Goal: Task Accomplishment & Management: Manage account settings

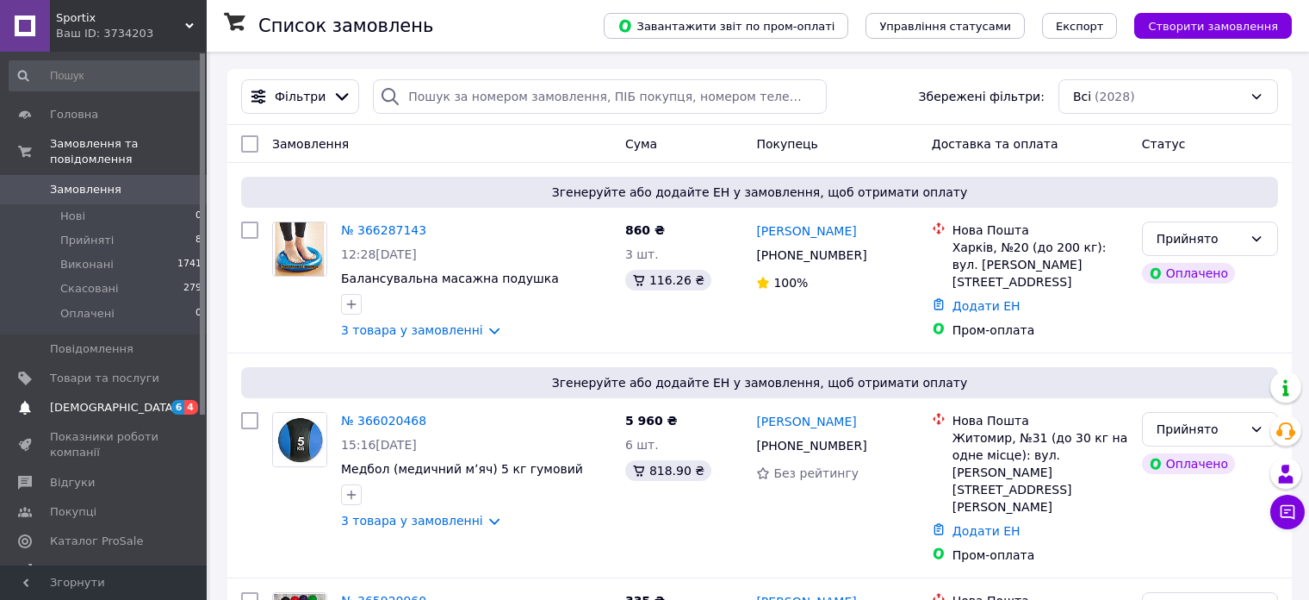
click at [109, 400] on span "[DEMOGRAPHIC_DATA]" at bounding box center [113, 408] width 127 height 16
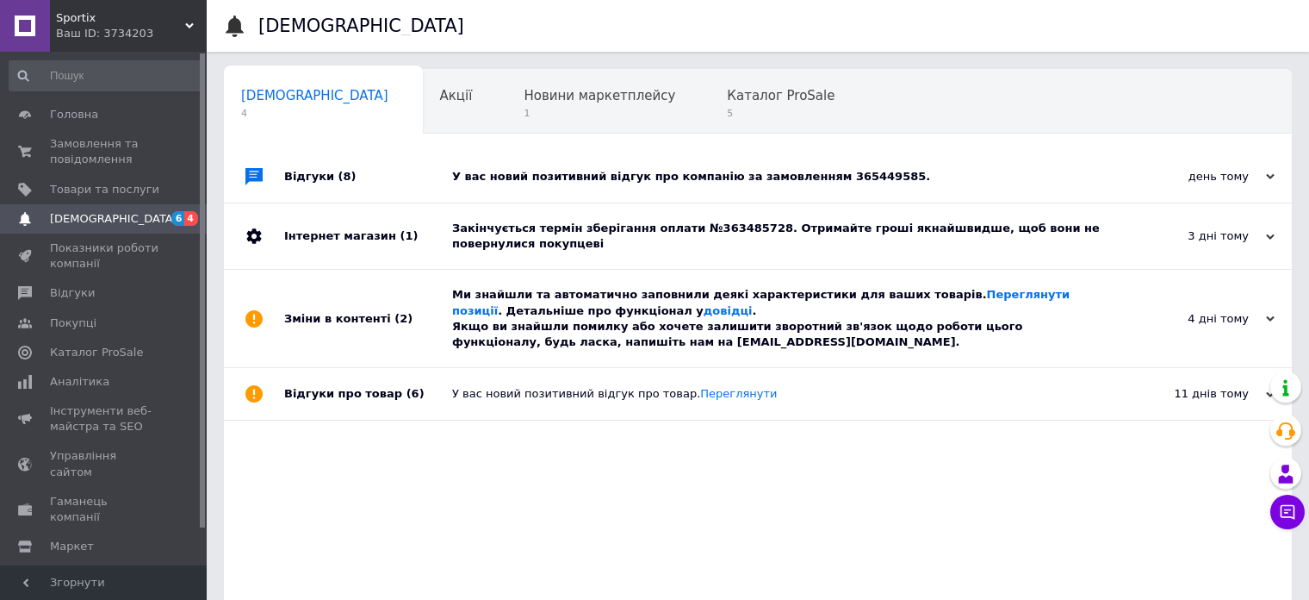
click at [589, 233] on div "Закінчується термін зберігання оплати №363485728. Отримайте гроші якнайшвидше, …" at bounding box center [777, 236] width 650 height 31
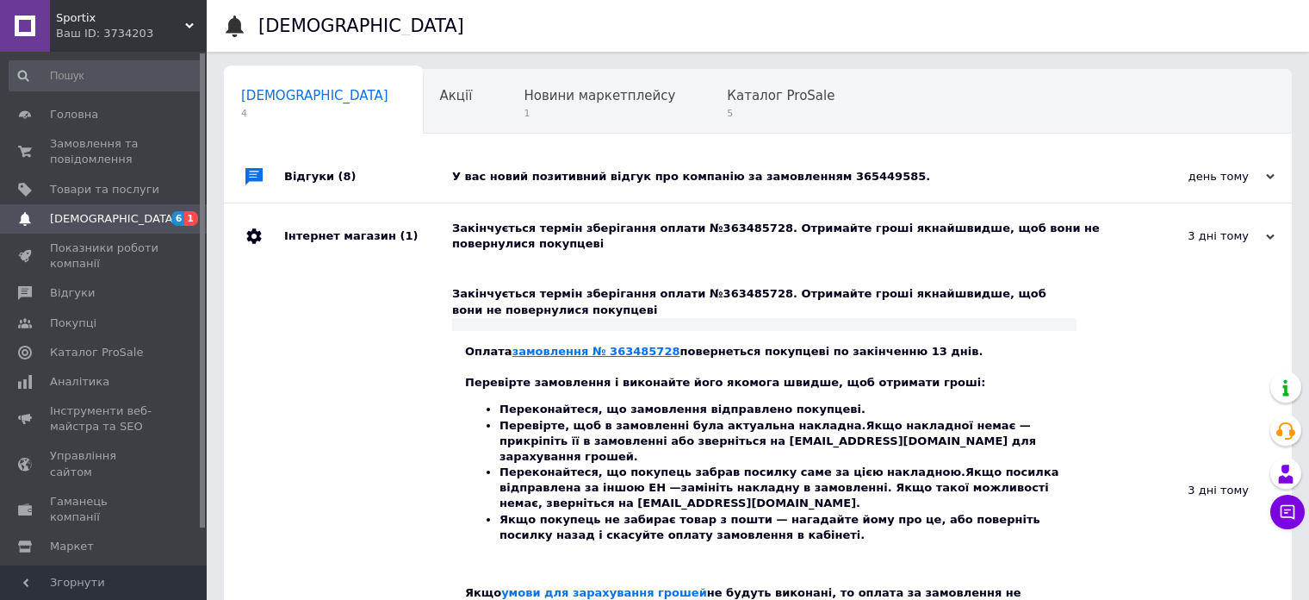
click at [595, 352] on link "замовлення № 363485728" at bounding box center [597, 351] width 168 height 13
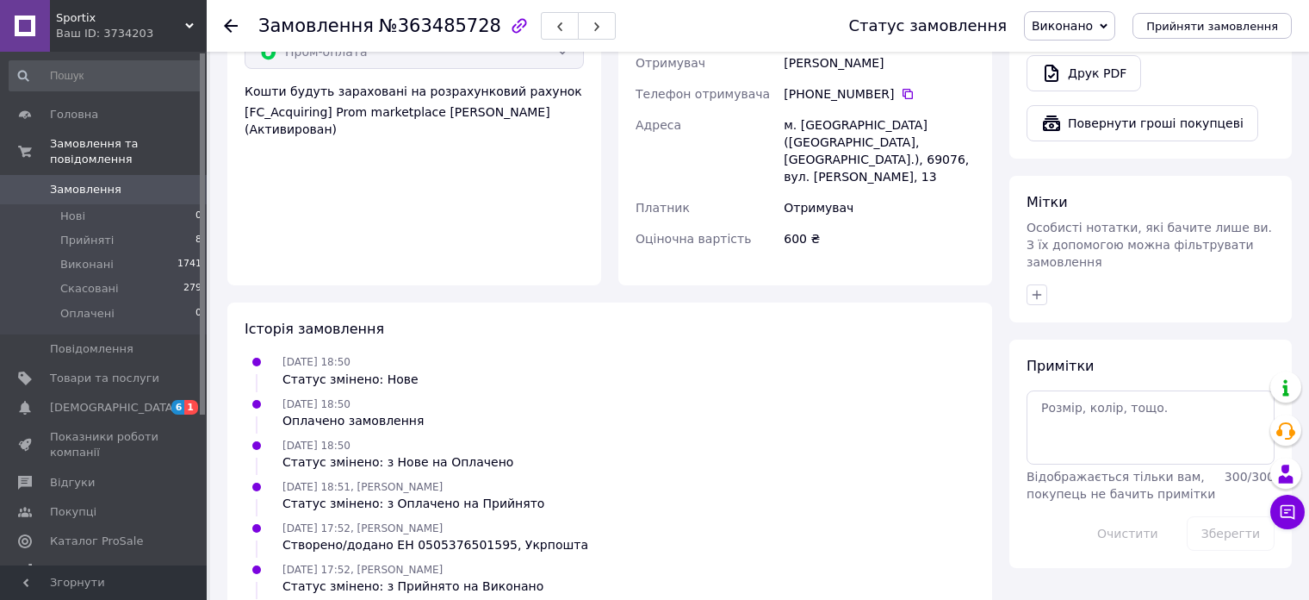
scroll to position [775, 0]
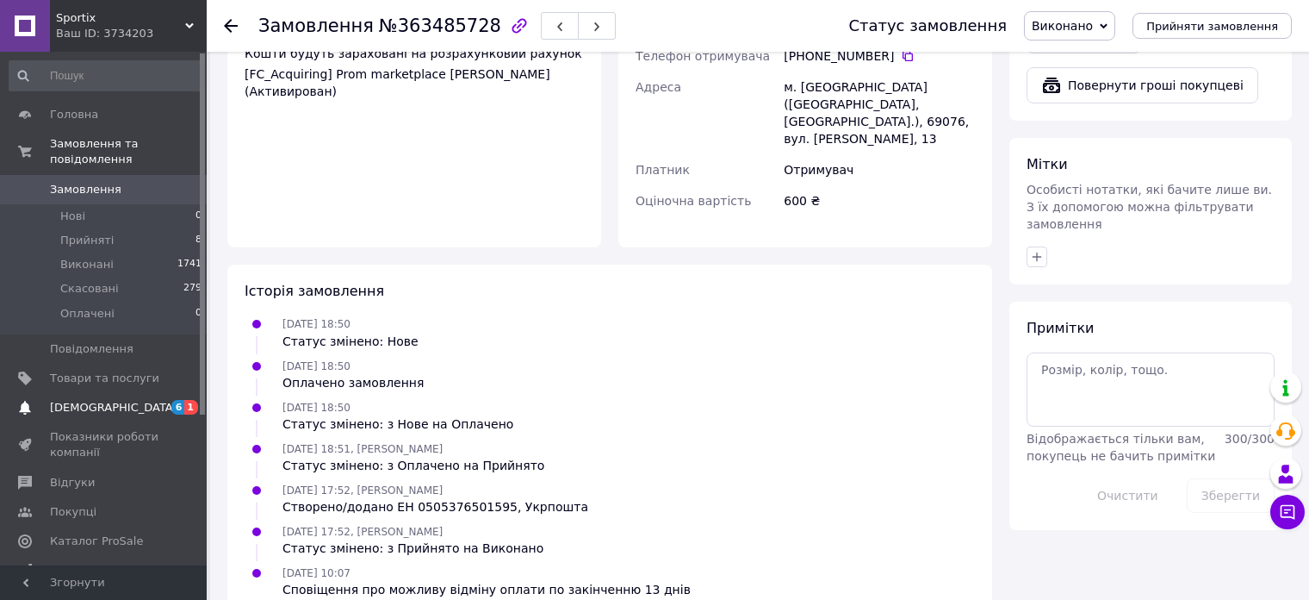
click at [96, 393] on link "[DEMOGRAPHIC_DATA] 6 1" at bounding box center [106, 407] width 212 height 29
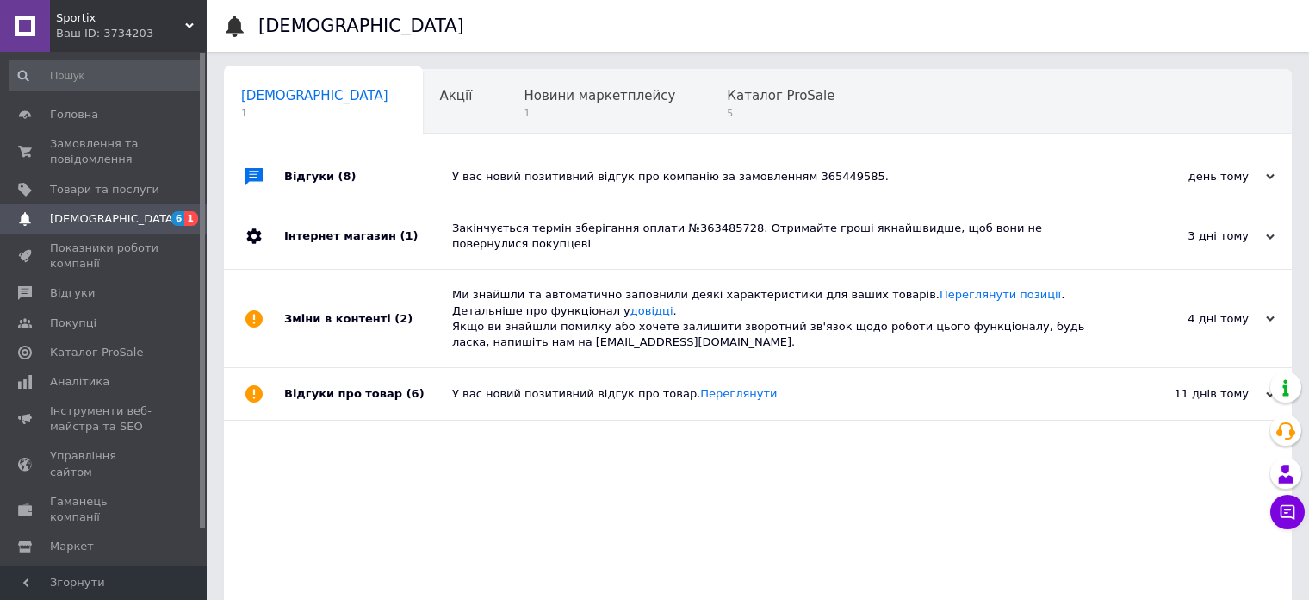
click at [735, 174] on div "У вас новий позитивний відгук про компанію за замовленням 365449585." at bounding box center [777, 177] width 650 height 16
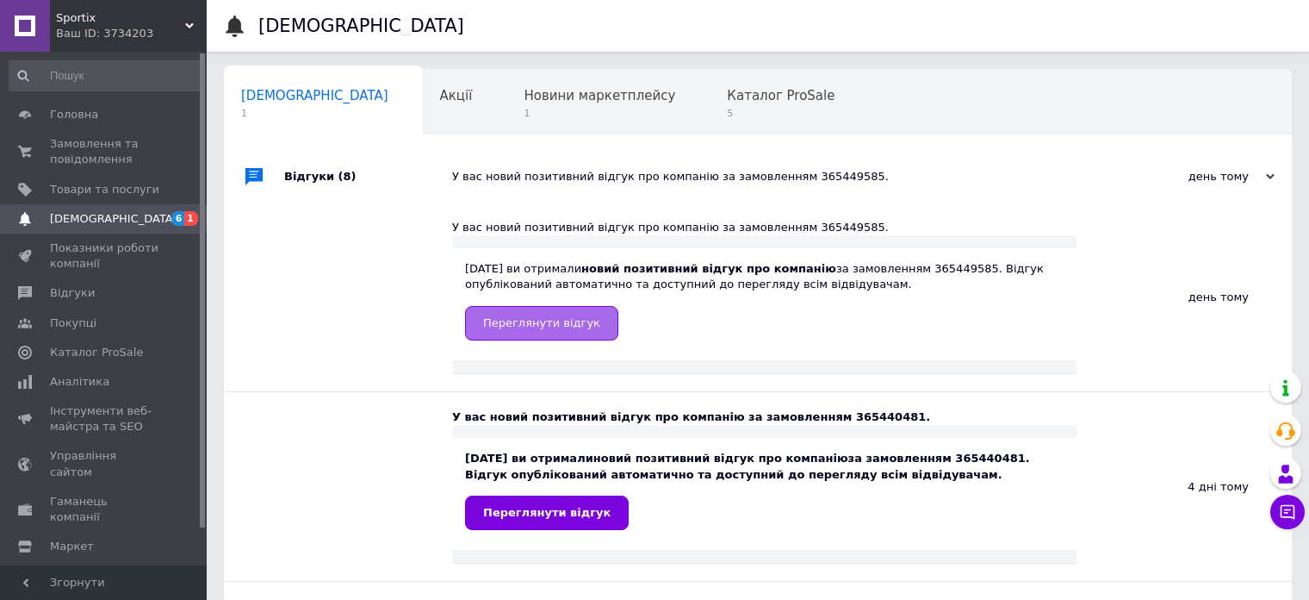
click at [542, 332] on link "Переглянути відгук" at bounding box center [541, 323] width 153 height 34
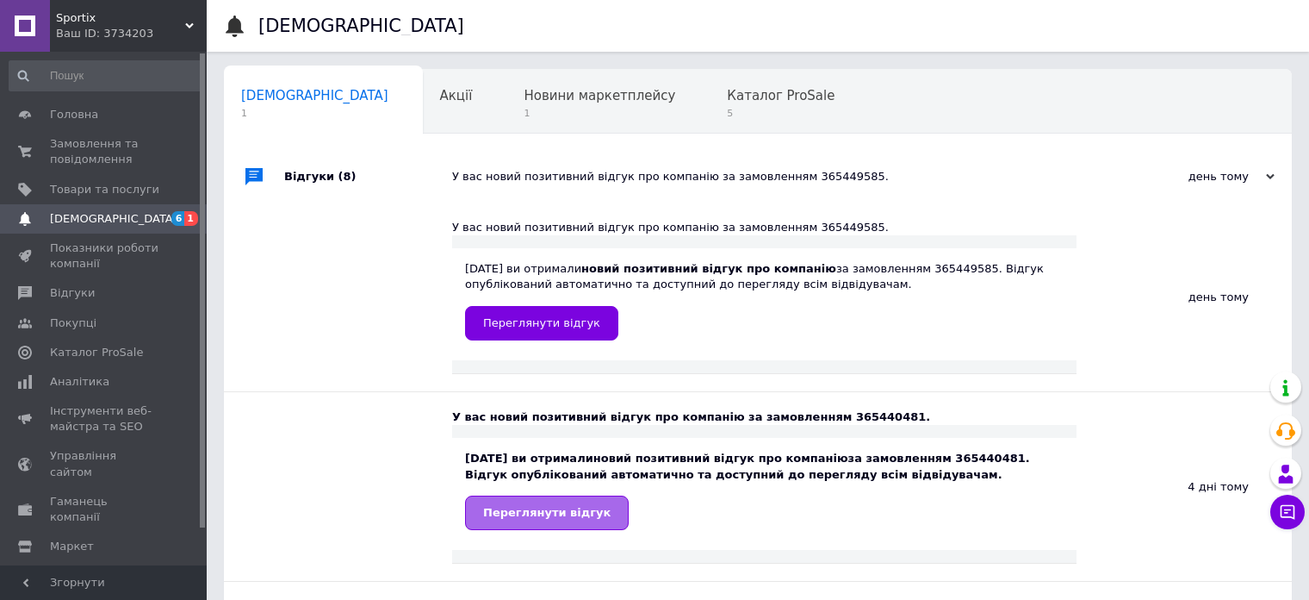
click at [581, 513] on span "Переглянути відгук" at bounding box center [546, 512] width 127 height 13
click at [524, 109] on span "1" at bounding box center [600, 113] width 152 height 13
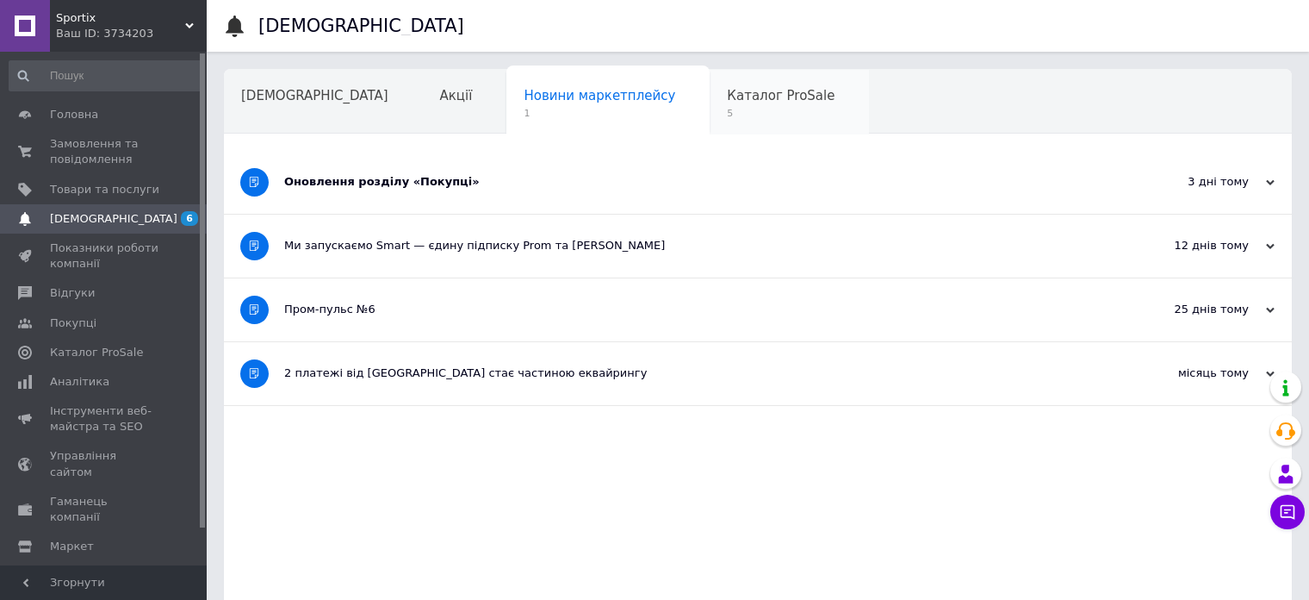
click at [727, 97] on span "Каталог ProSale" at bounding box center [781, 96] width 108 height 16
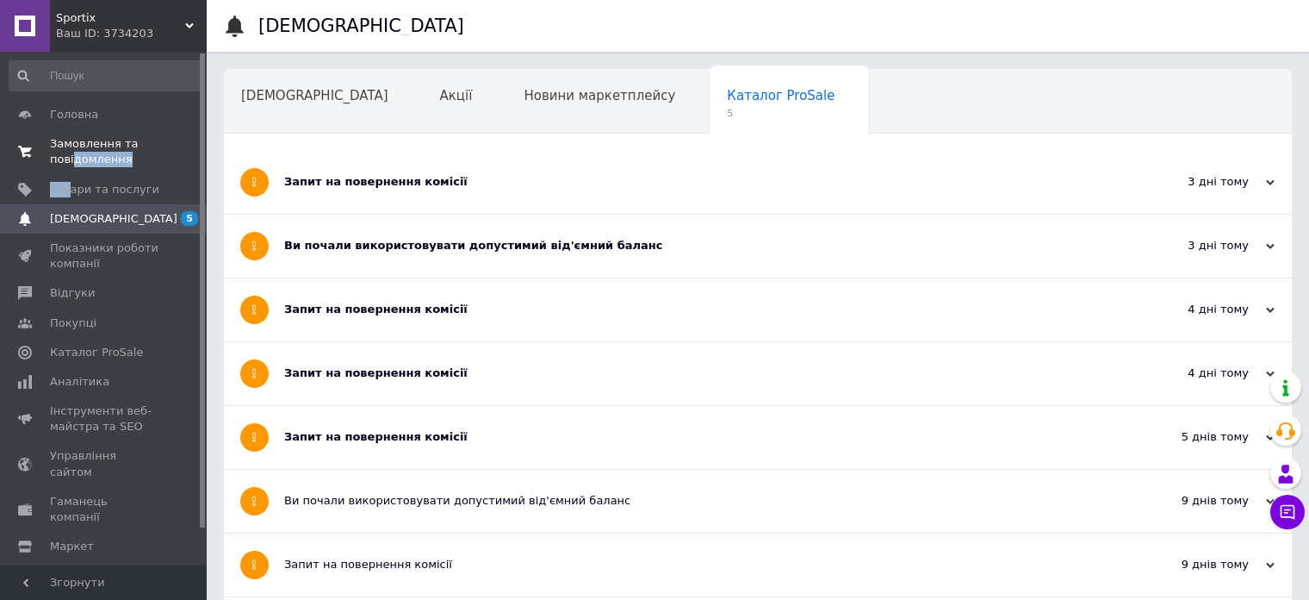
drag, startPoint x: 65, startPoint y: 191, endPoint x: 72, endPoint y: 164, distance: 28.4
click at [72, 164] on span "Замовлення та повідомлення" at bounding box center [104, 151] width 109 height 31
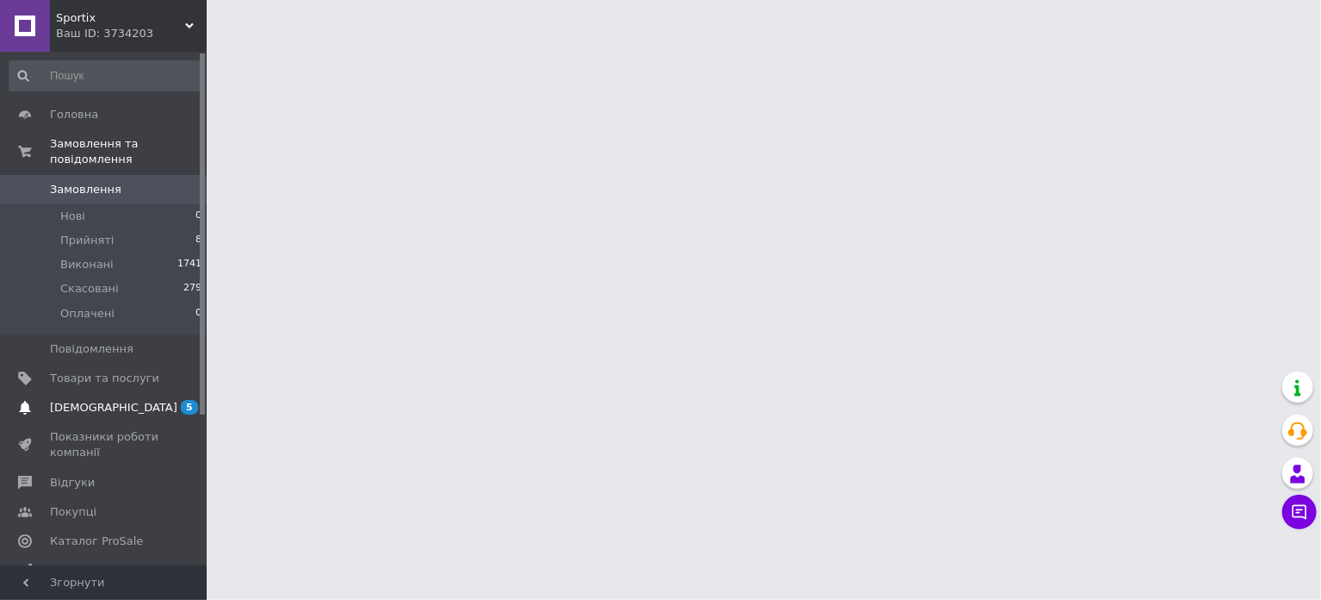
click at [92, 400] on span "[DEMOGRAPHIC_DATA]" at bounding box center [113, 408] width 127 height 16
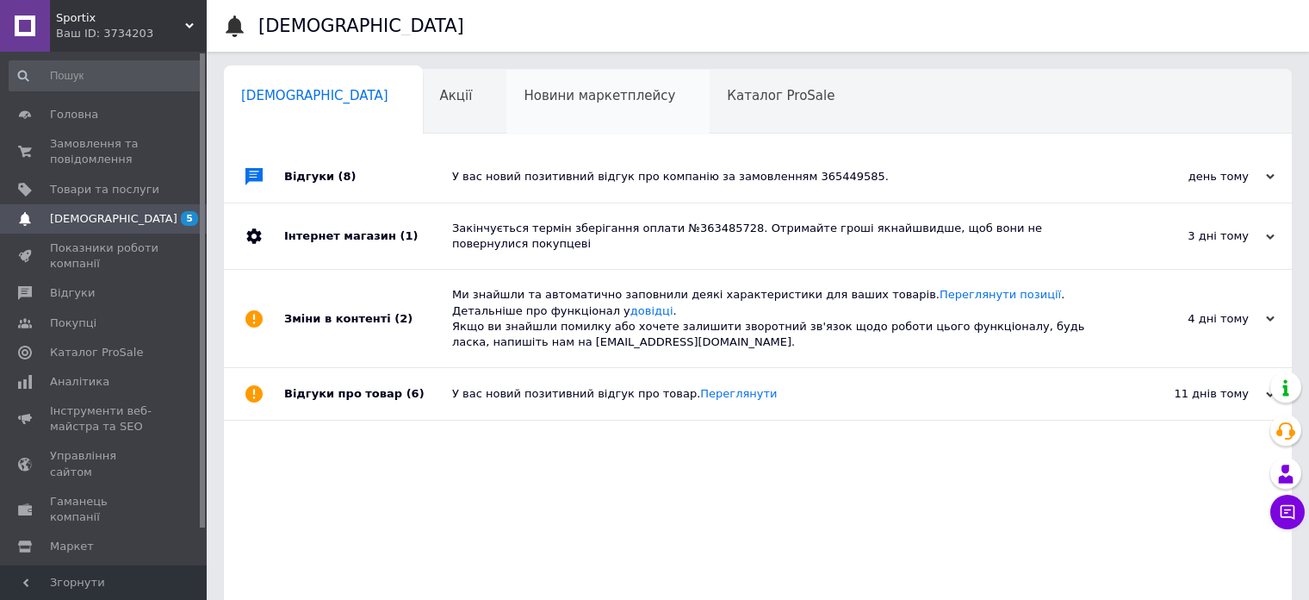
click at [524, 102] on span "Новини маркетплейсу" at bounding box center [600, 96] width 152 height 16
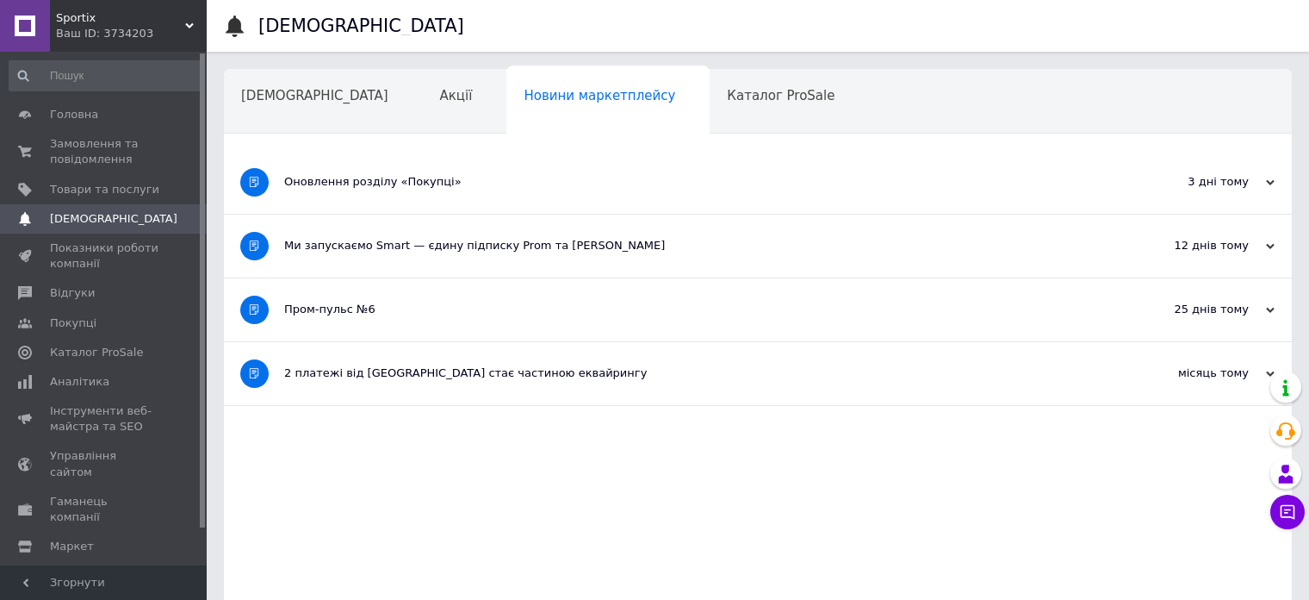
click at [507, 102] on div "Новини маркетплейсу" at bounding box center [608, 102] width 203 height 65
click at [423, 101] on div "Акції" at bounding box center [465, 102] width 84 height 65
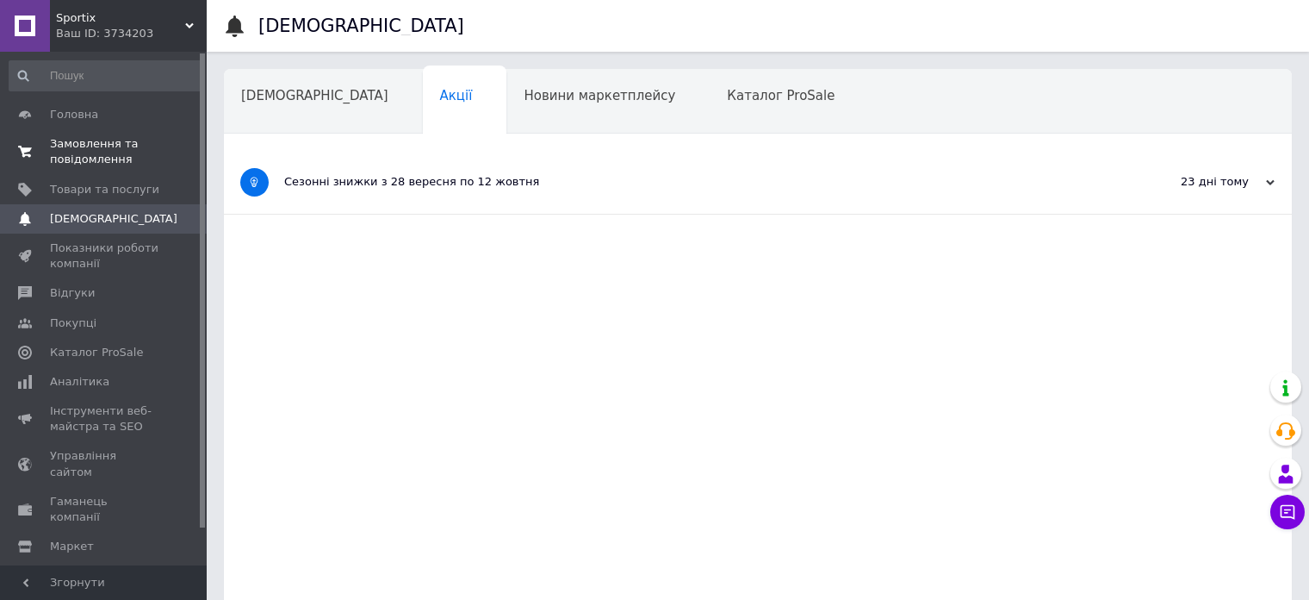
click at [99, 137] on span "Замовлення та повідомлення" at bounding box center [104, 151] width 109 height 31
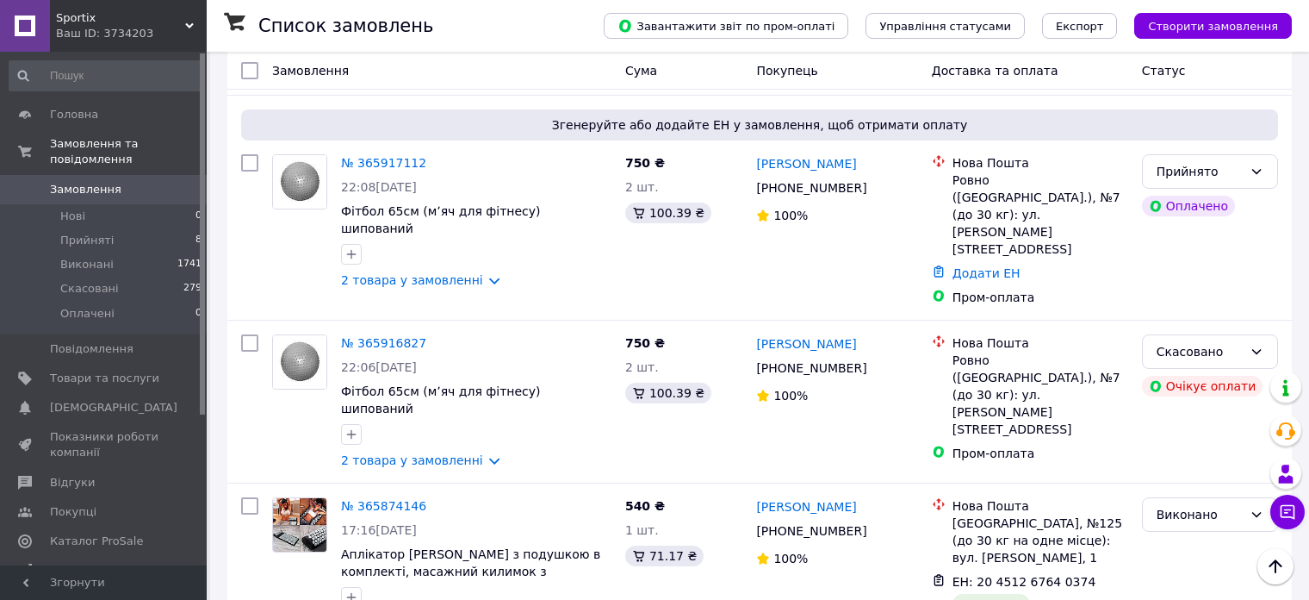
scroll to position [656, 0]
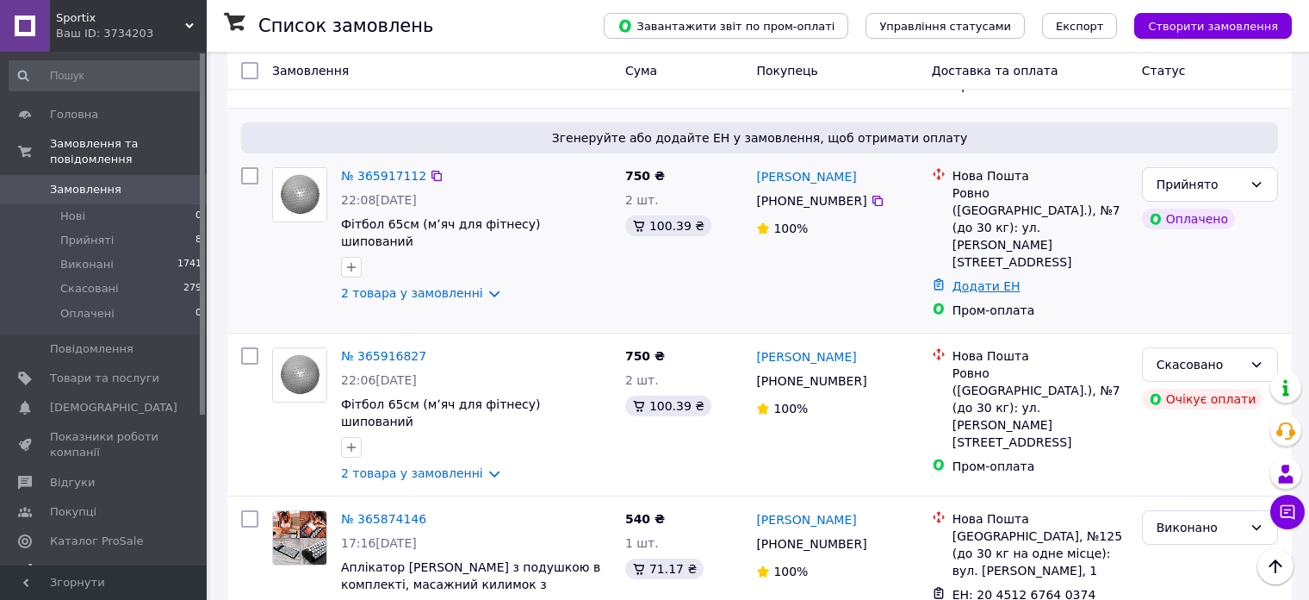
click at [992, 279] on link "Додати ЕН" at bounding box center [987, 286] width 68 height 14
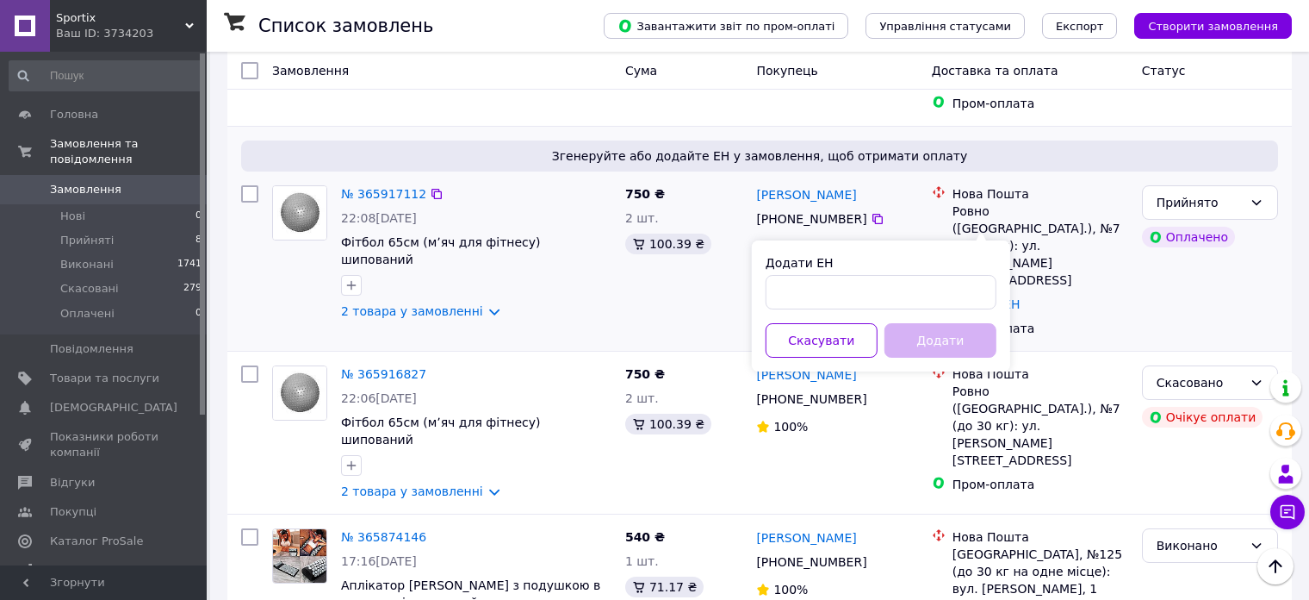
scroll to position [645, 0]
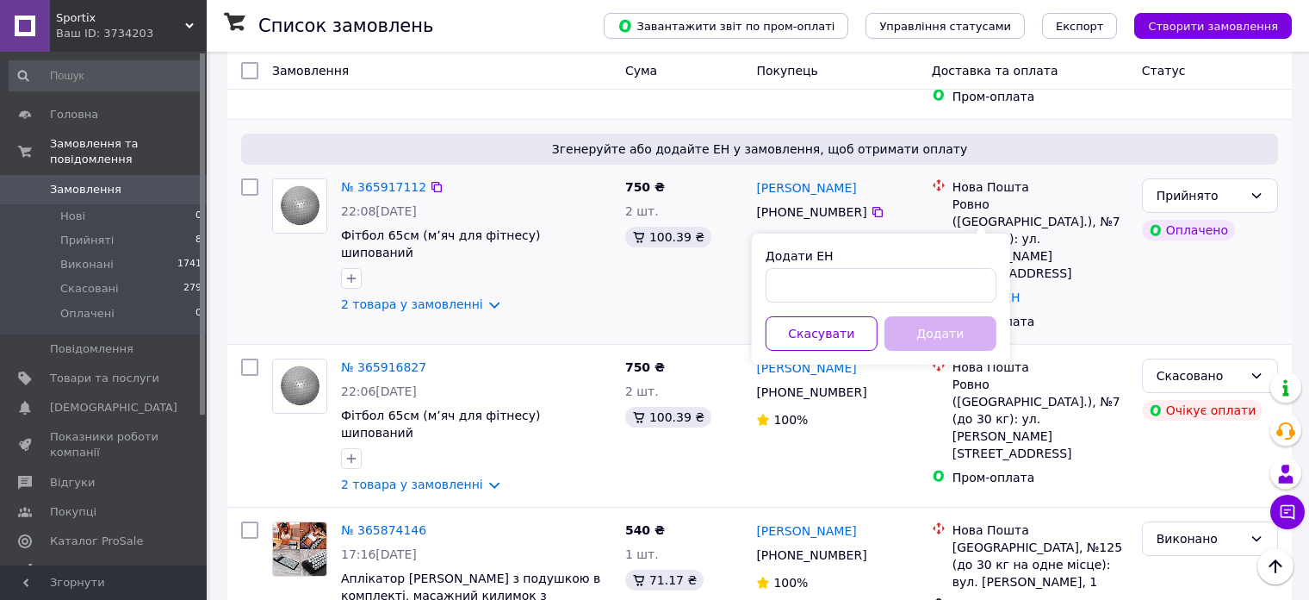
click at [1122, 254] on div "Нова Пошта Ровно (Ровенская обл.), №7 (до 30 кг): ул. Корольова, 5а Додати ЕН П…" at bounding box center [1030, 253] width 210 height 165
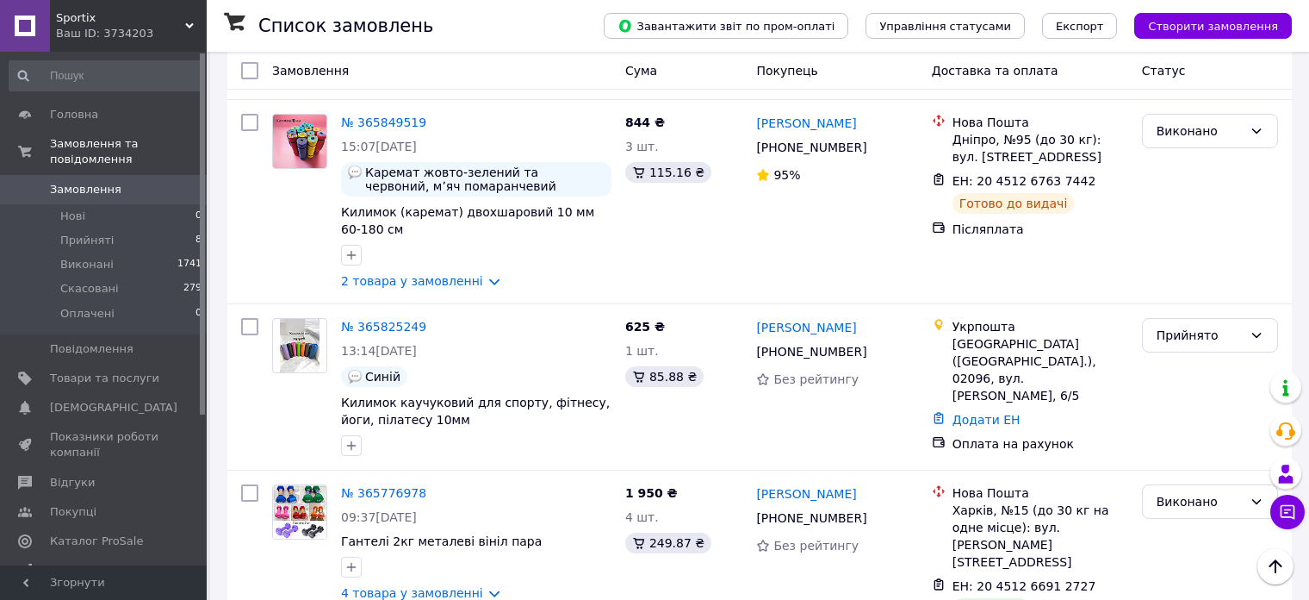
scroll to position [1422, 0]
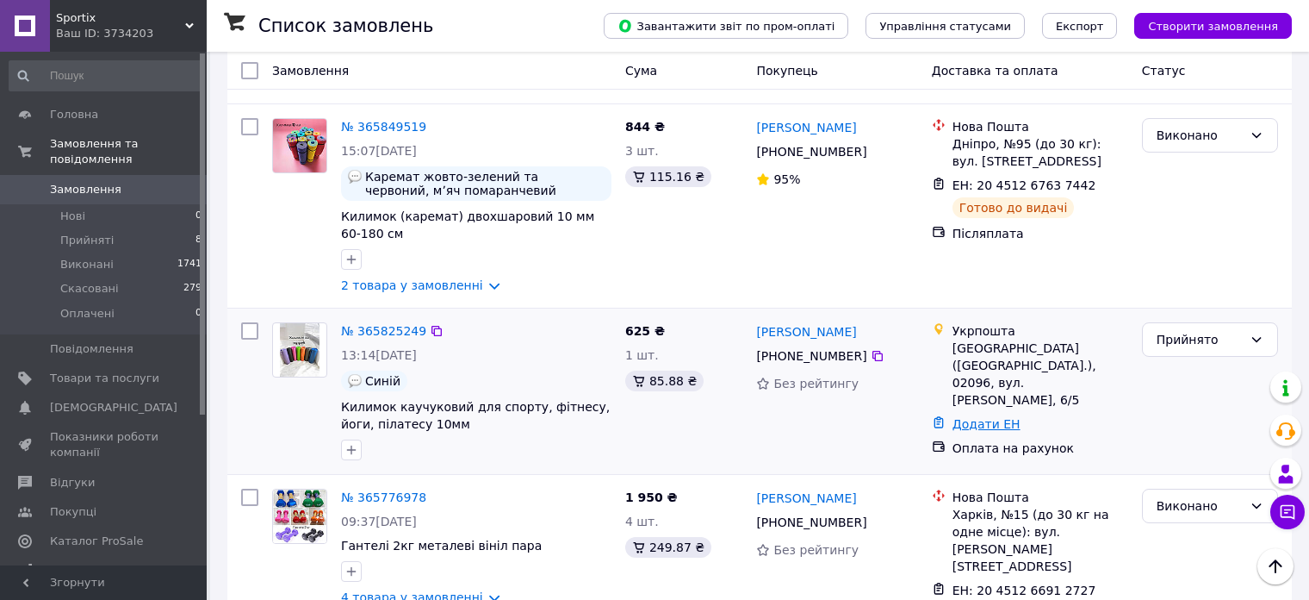
click at [979, 417] on link "Додати ЕН" at bounding box center [987, 424] width 68 height 14
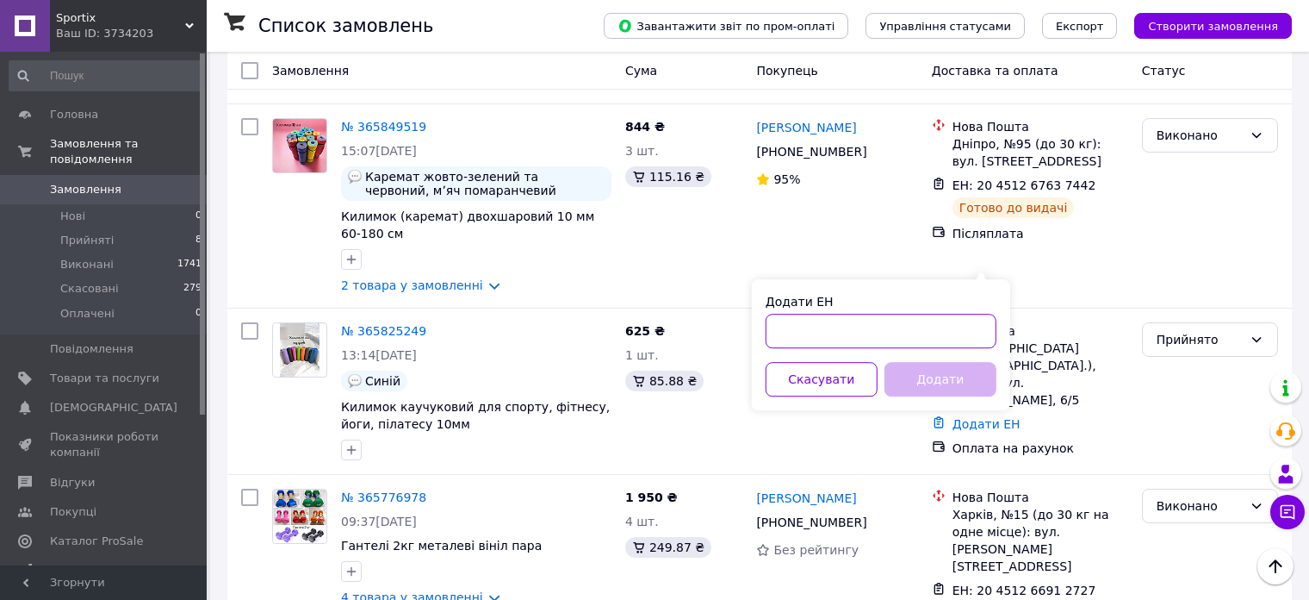
click at [792, 332] on input "Додати ЕН" at bounding box center [881, 331] width 231 height 34
type input "0505383335986"
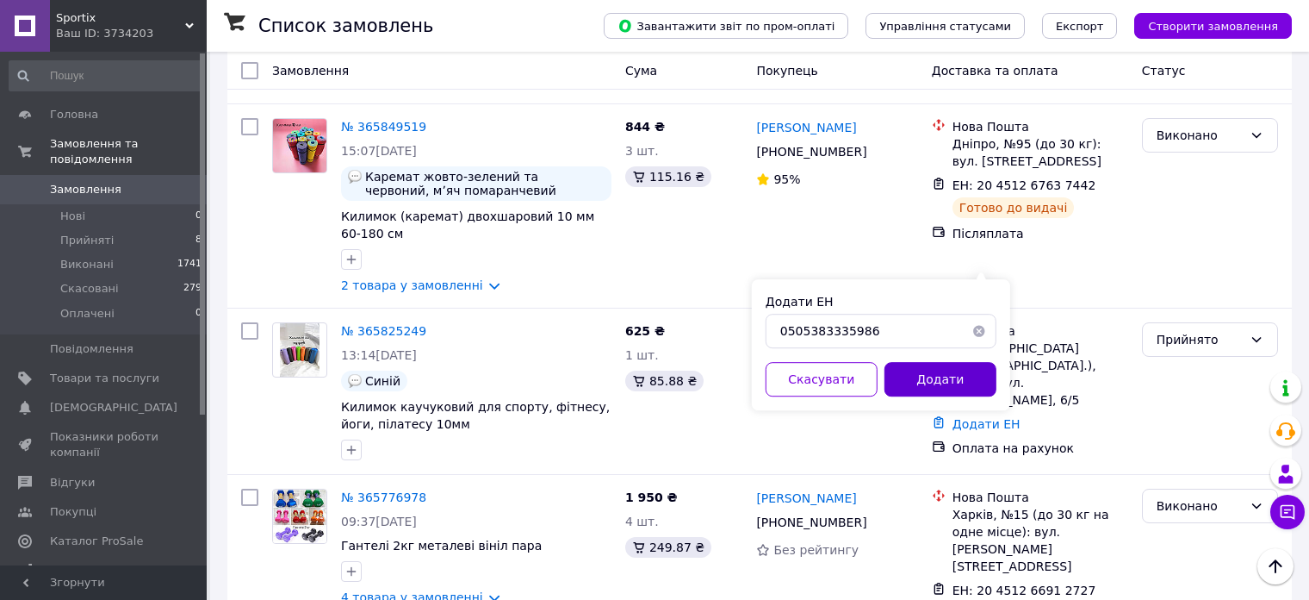
click at [945, 385] on button "Додати" at bounding box center [941, 379] width 112 height 34
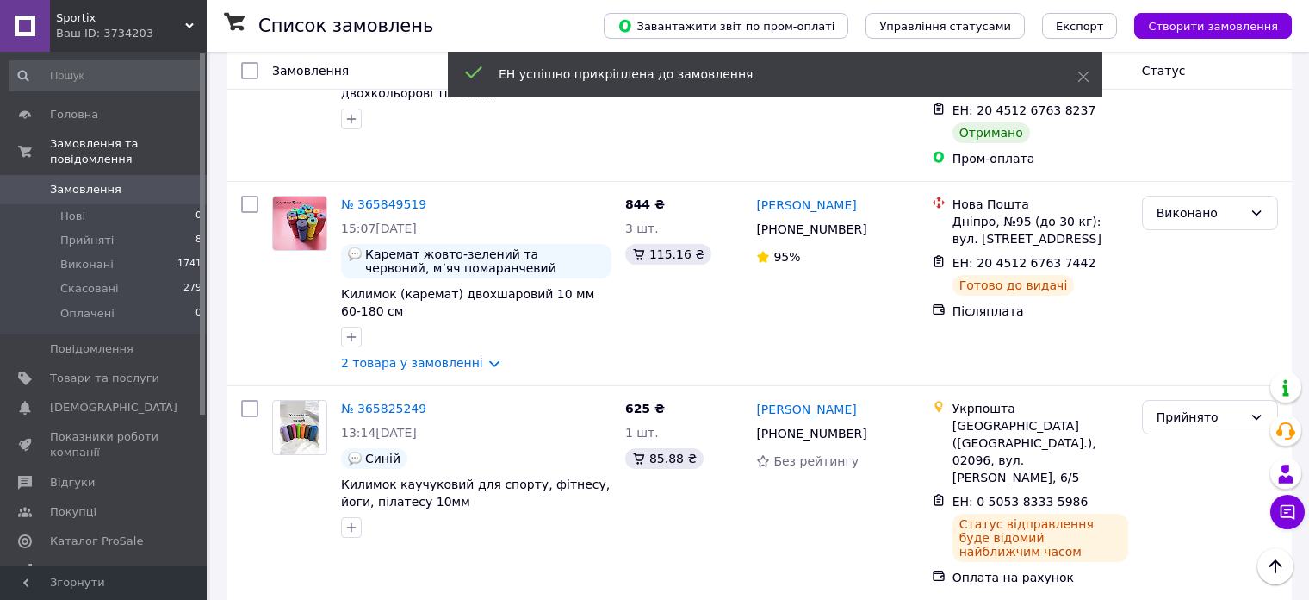
scroll to position [1441, 0]
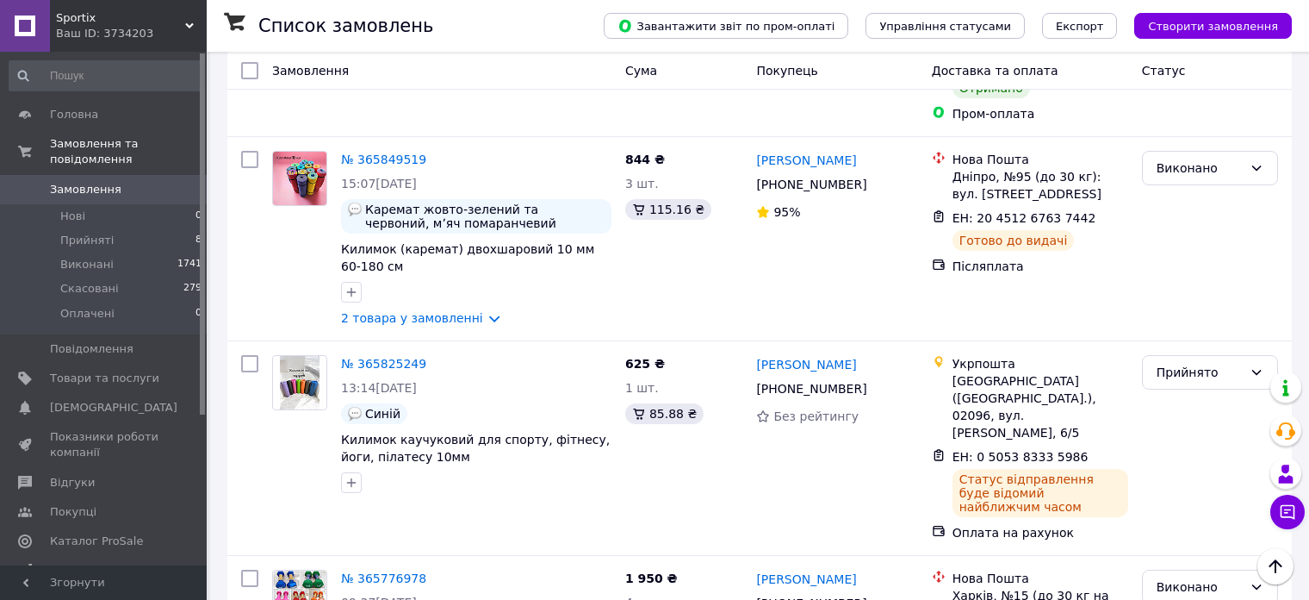
click at [1218, 355] on div "Прийнято" at bounding box center [1210, 372] width 136 height 34
click at [1196, 252] on li "Виконано" at bounding box center [1210, 247] width 134 height 31
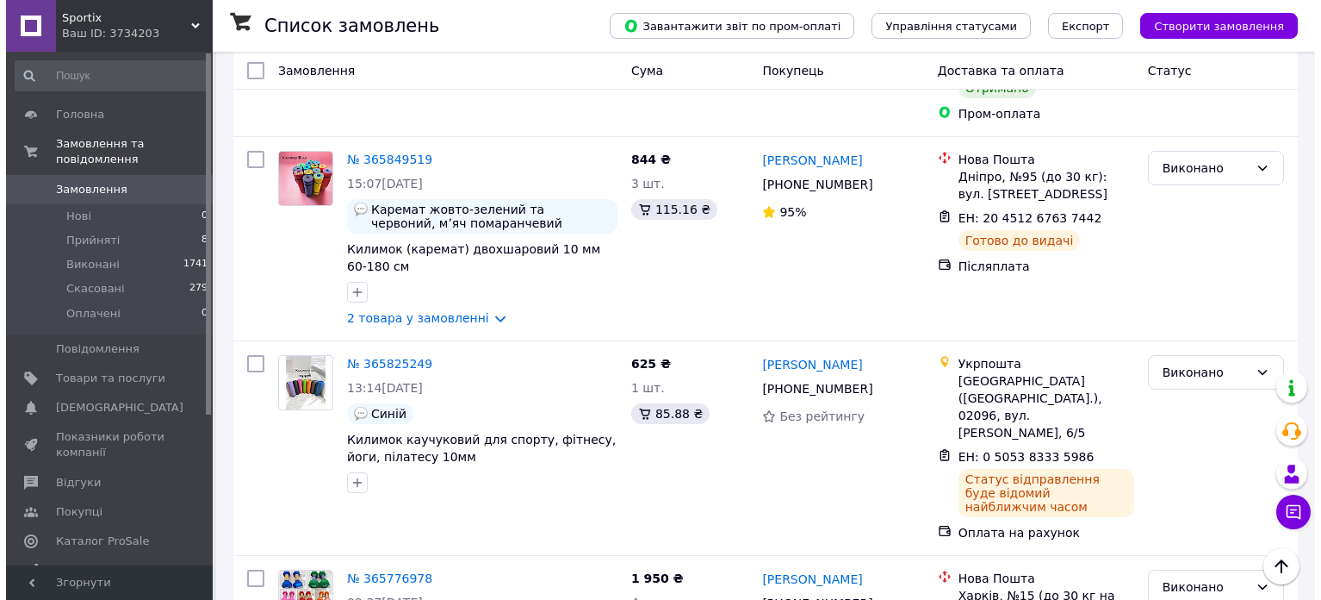
scroll to position [0, 0]
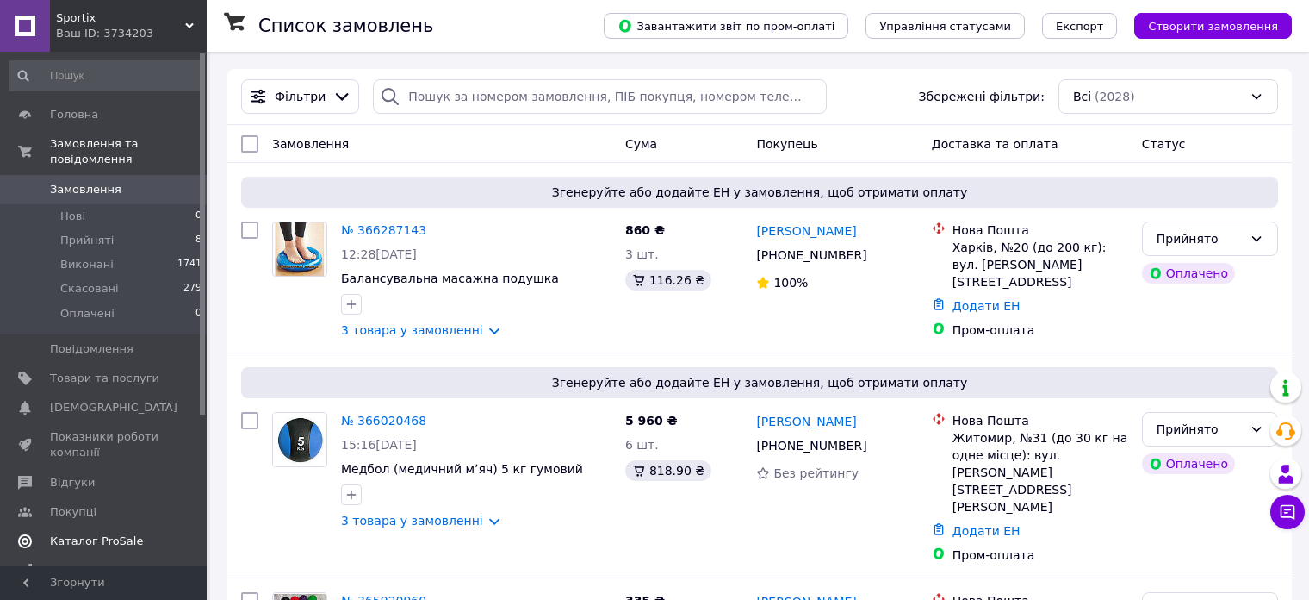
click at [95, 533] on span "Каталог ProSale" at bounding box center [96, 541] width 93 height 16
